Goal: Navigation & Orientation: Go to known website

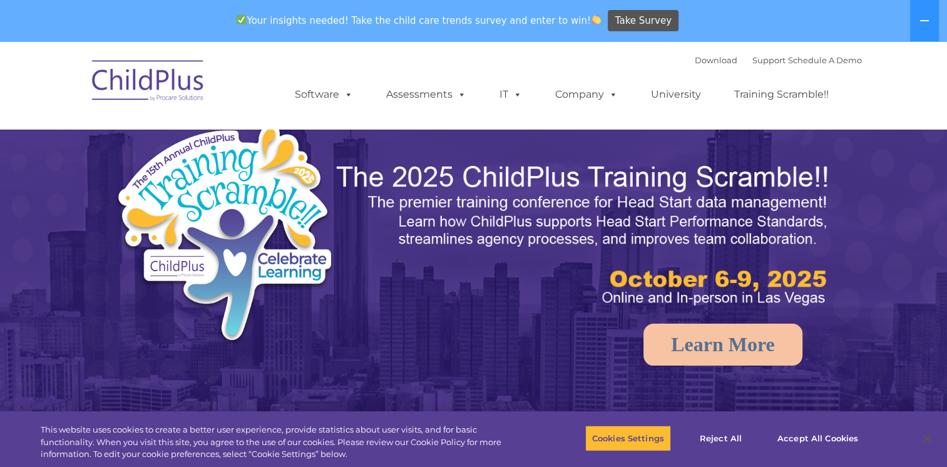
select select "MEDIUM"
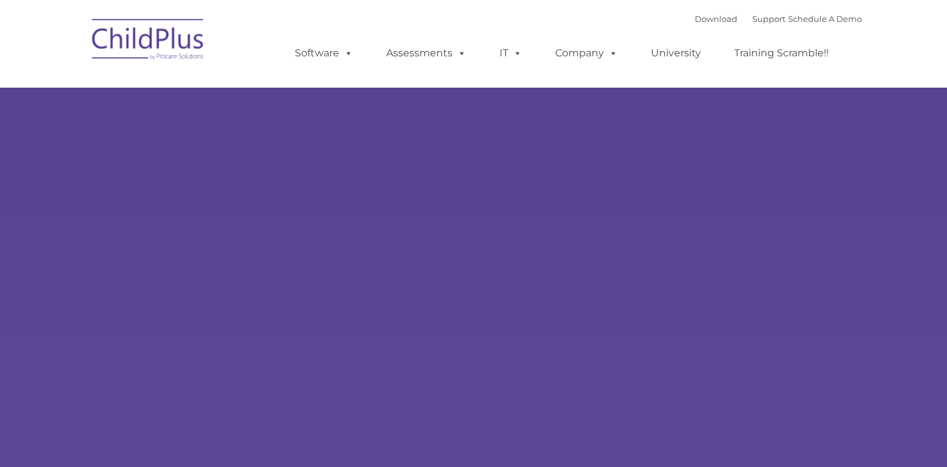
type input ""
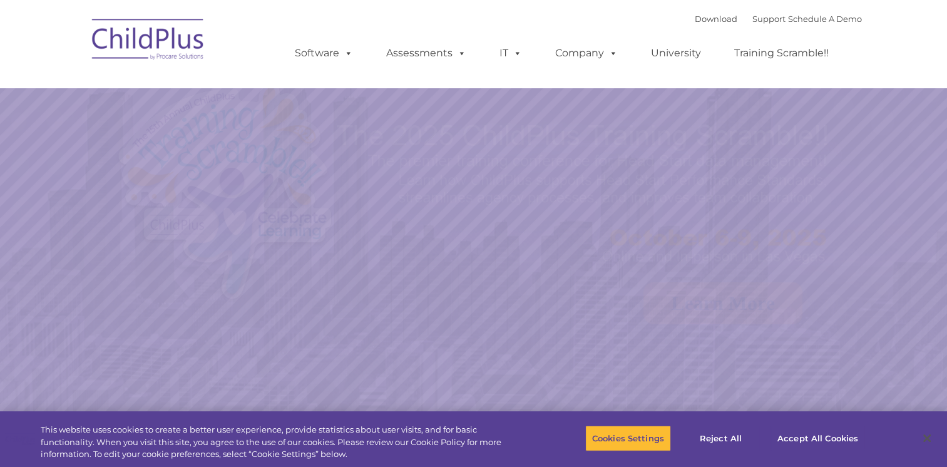
select select "MEDIUM"
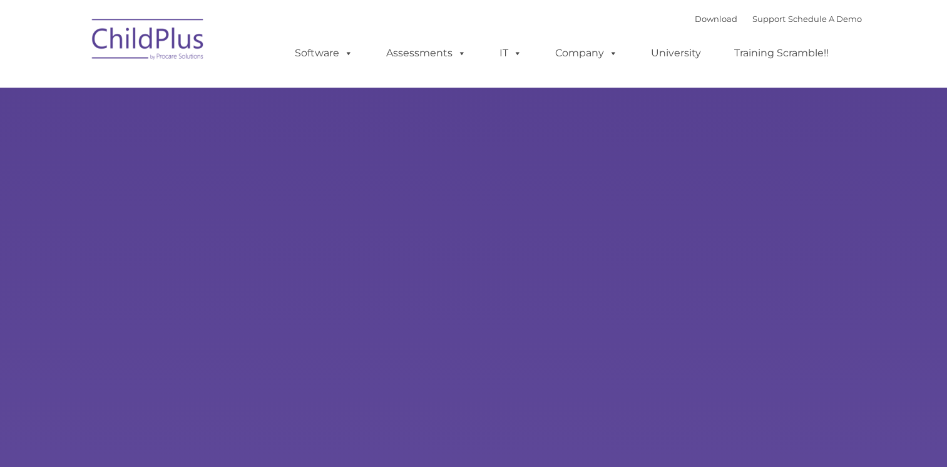
type input ""
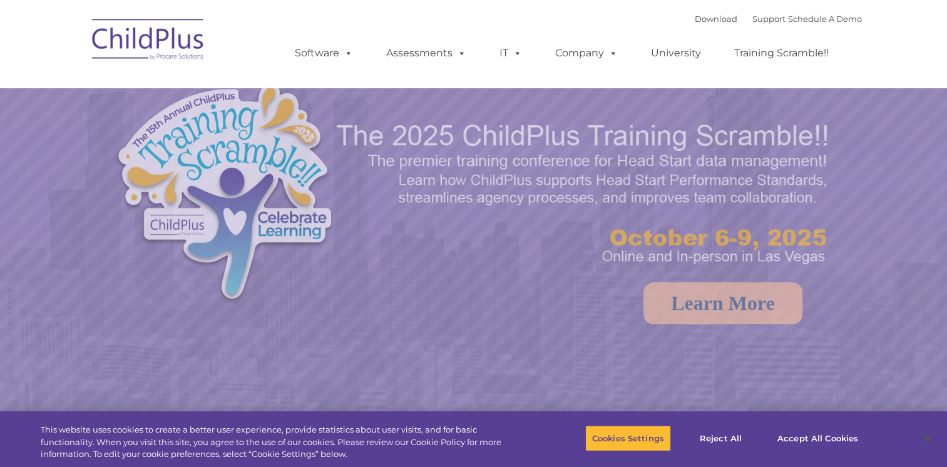
select select "MEDIUM"
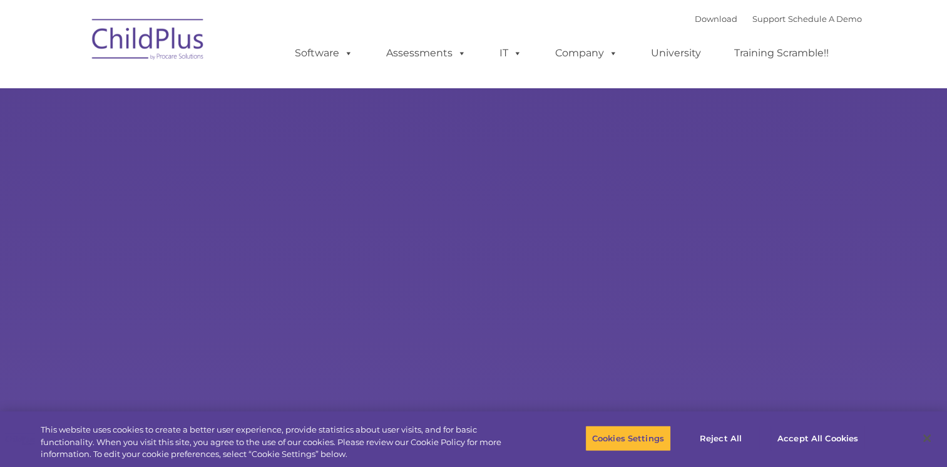
select select "MEDIUM"
